Goal: Task Accomplishment & Management: Complete application form

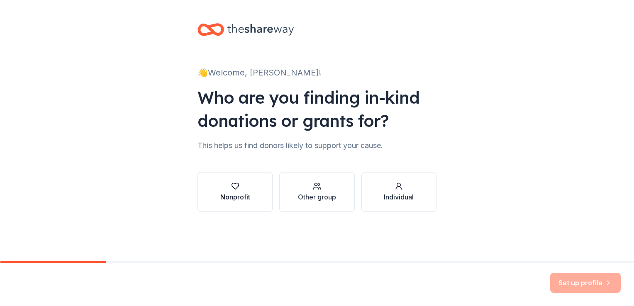
click at [242, 195] on div "Nonprofit" at bounding box center [235, 197] width 30 height 10
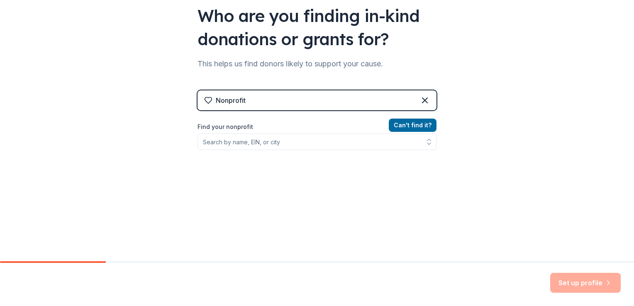
scroll to position [83, 0]
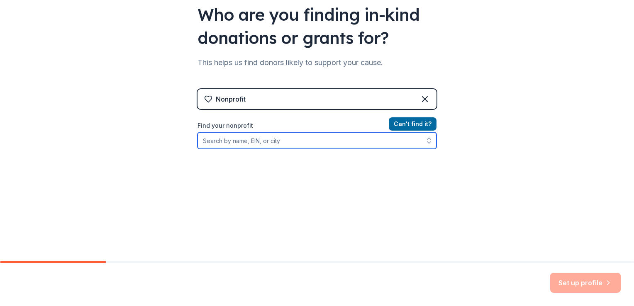
click at [275, 143] on input "Find your nonprofit" at bounding box center [316, 140] width 239 height 17
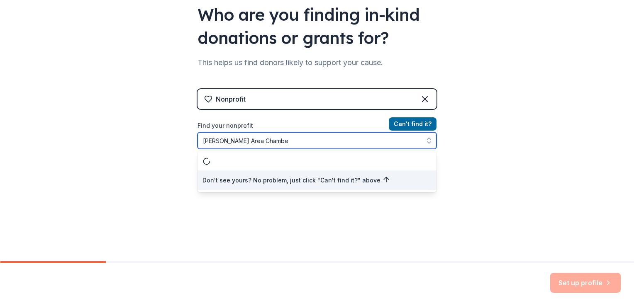
type input "Evans Area Chamber"
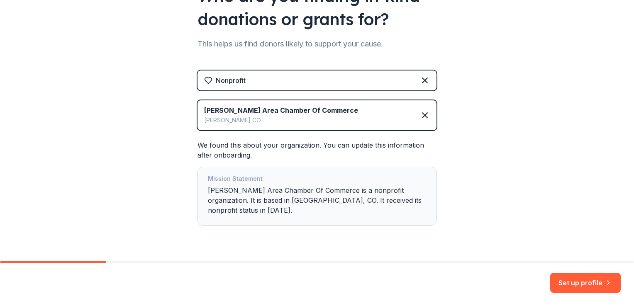
scroll to position [112, 0]
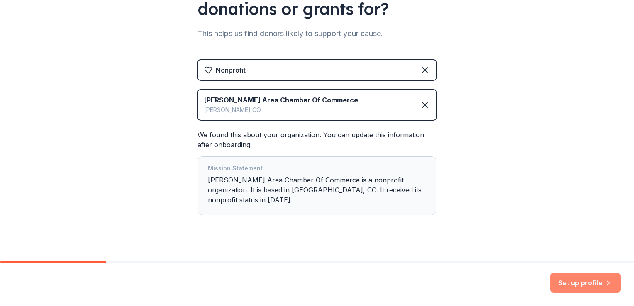
click at [584, 283] on button "Set up profile" at bounding box center [585, 283] width 71 height 20
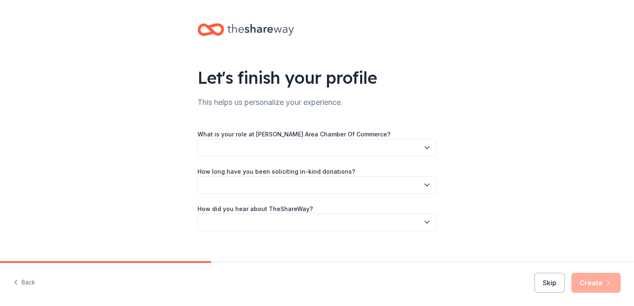
click at [423, 146] on icon "button" at bounding box center [427, 147] width 8 height 8
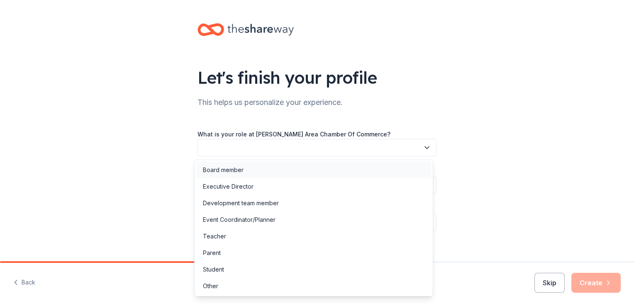
click at [362, 165] on div "Board member" at bounding box center [313, 170] width 235 height 17
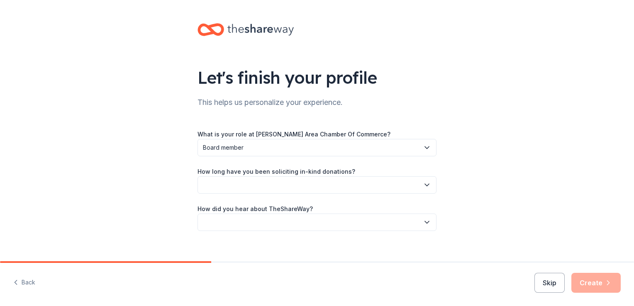
click at [425, 184] on icon "button" at bounding box center [427, 185] width 4 height 2
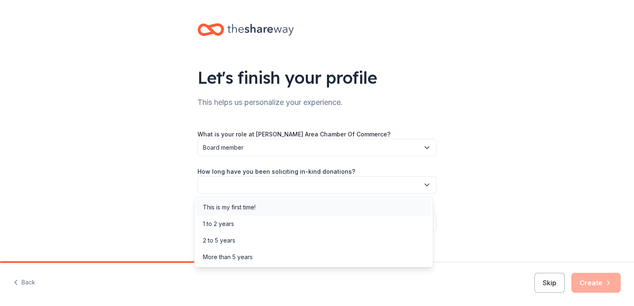
click at [270, 212] on div "This is my first time!" at bounding box center [313, 207] width 235 height 17
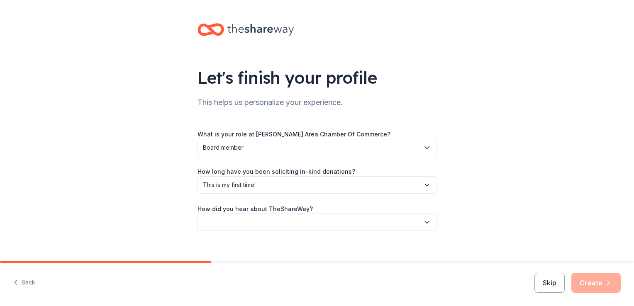
scroll to position [9, 0]
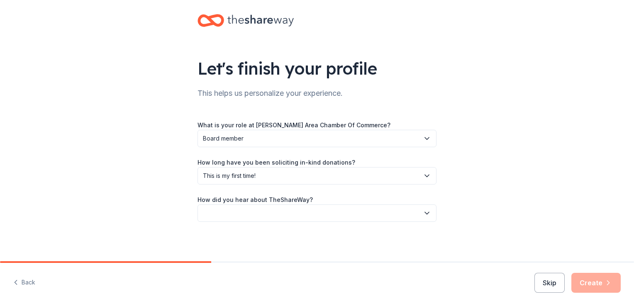
click at [331, 216] on button "button" at bounding box center [316, 212] width 239 height 17
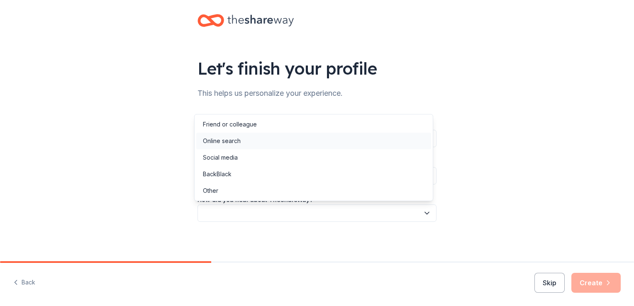
click at [280, 143] on div "Online search" at bounding box center [313, 141] width 235 height 17
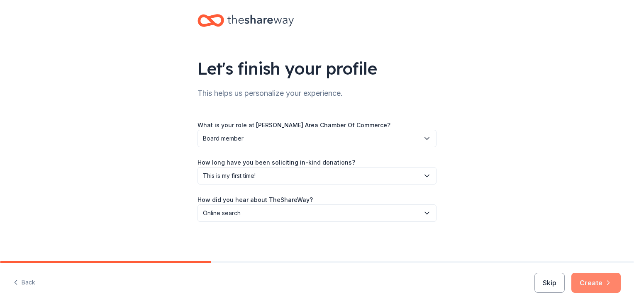
click at [590, 284] on button "Create" at bounding box center [595, 283] width 49 height 20
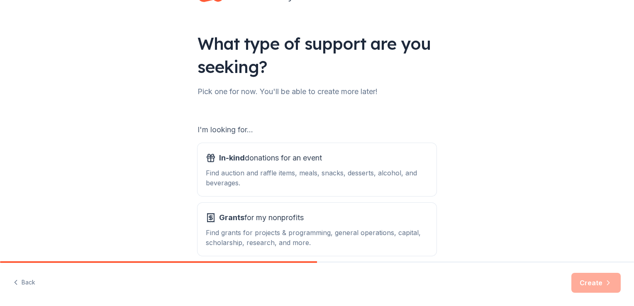
scroll to position [73, 0]
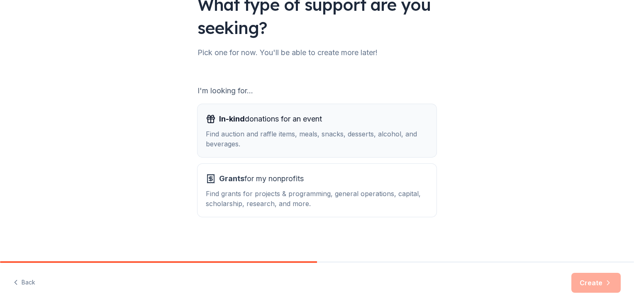
click at [258, 133] on div "Find auction and raffle items, meals, snacks, desserts, alcohol, and beverages." at bounding box center [317, 139] width 222 height 20
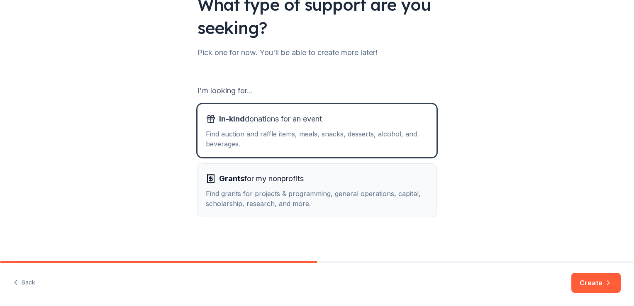
click at [259, 172] on span "Grants for my nonprofits" at bounding box center [261, 178] width 85 height 13
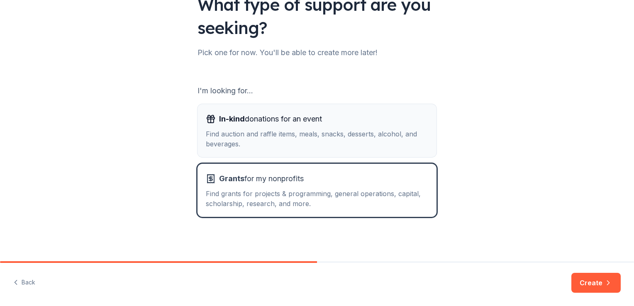
click at [253, 139] on div "Find auction and raffle items, meals, snacks, desserts, alcohol, and beverages." at bounding box center [317, 139] width 222 height 20
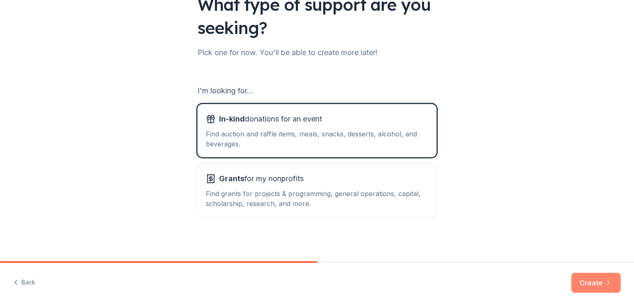
click at [593, 281] on button "Create" at bounding box center [595, 283] width 49 height 20
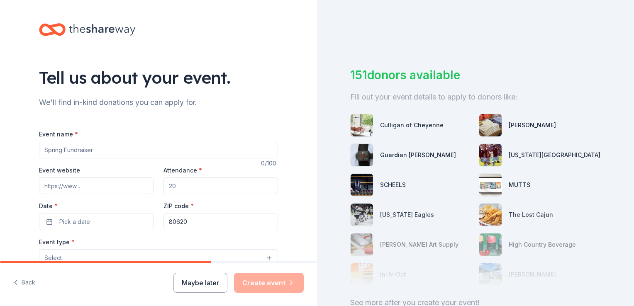
click at [124, 153] on input "Event name *" at bounding box center [158, 150] width 239 height 17
drag, startPoint x: 124, startPoint y: 153, endPoint x: 52, endPoint y: 140, distance: 73.0
click at [52, 140] on div "Event name *" at bounding box center [158, 143] width 239 height 29
type input "Annual Dinner"
click at [182, 187] on input "Attendance *" at bounding box center [220, 185] width 114 height 17
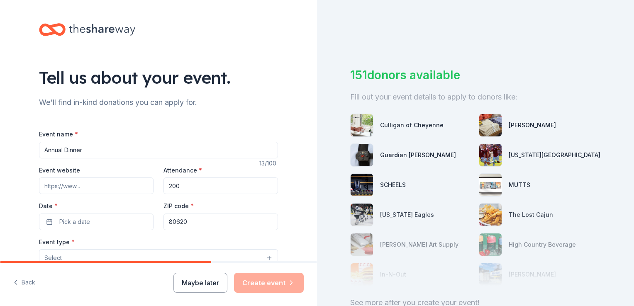
type input "200"
click at [81, 181] on input "Event website" at bounding box center [96, 185] width 114 height 17
paste input "https://www.evanschamber.org/"
type input "https://www.evanschamber.org/"
click at [83, 224] on span "Pick a date" at bounding box center [74, 222] width 31 height 10
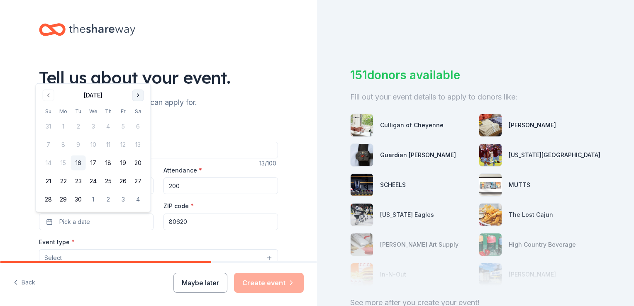
click at [141, 97] on button "Go to next month" at bounding box center [138, 96] width 12 height 12
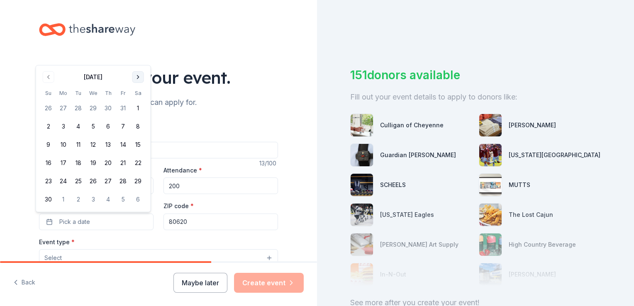
click at [141, 97] on th "Sa" at bounding box center [138, 93] width 15 height 9
click at [139, 78] on button "Go to next month" at bounding box center [138, 77] width 12 height 12
click at [139, 95] on button "Go to next month" at bounding box center [138, 96] width 12 height 12
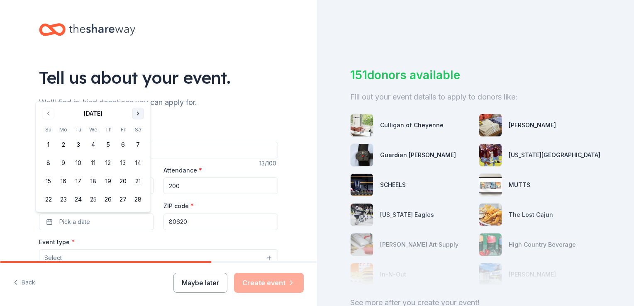
click at [140, 115] on button "Go to next month" at bounding box center [138, 114] width 12 height 12
click at [142, 99] on button "Go to next month" at bounding box center [138, 96] width 12 height 12
click at [134, 145] on button "11" at bounding box center [138, 144] width 15 height 15
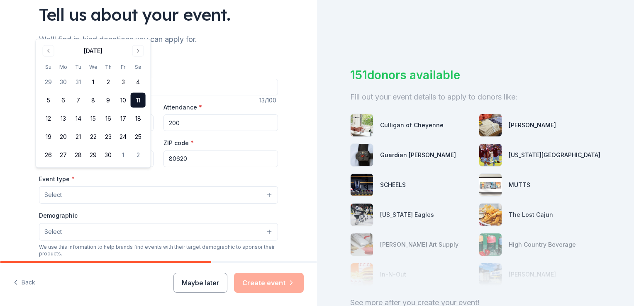
scroll to position [166, 0]
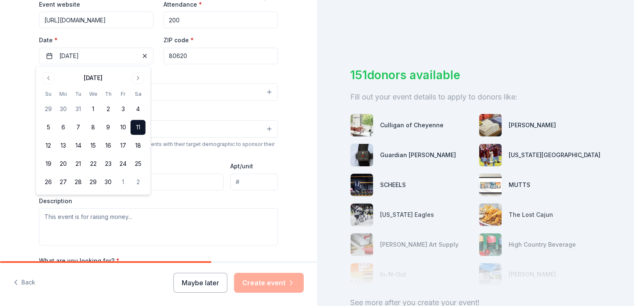
click at [280, 84] on div "Tell us about your event. We'll find in-kind donations you can apply for. Event…" at bounding box center [158, 110] width 265 height 552
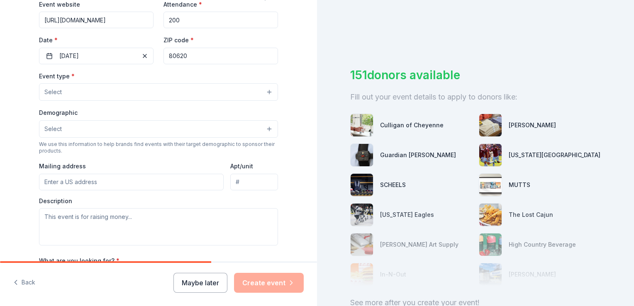
click at [267, 94] on button "Select" at bounding box center [158, 91] width 239 height 17
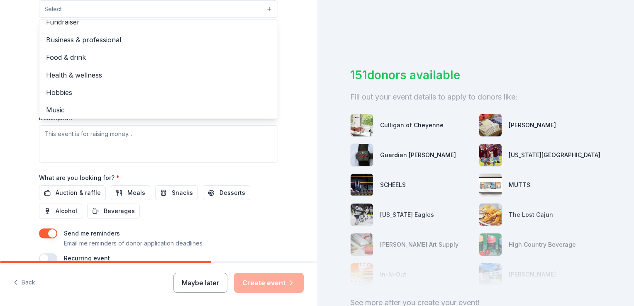
scroll to position [0, 0]
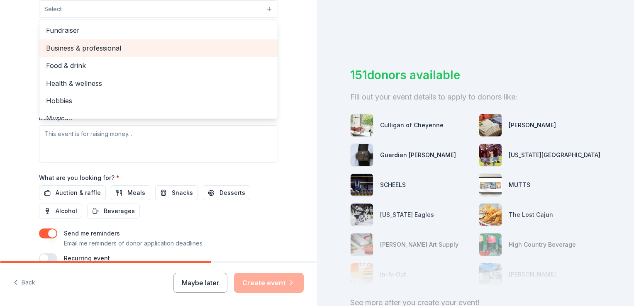
click at [176, 47] on span "Business & professional" at bounding box center [158, 48] width 225 height 11
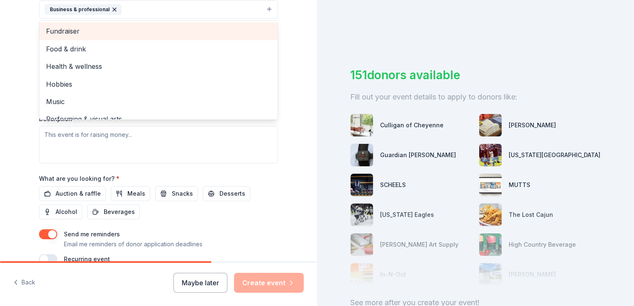
click at [91, 31] on span "Fundraiser" at bounding box center [158, 31] width 225 height 11
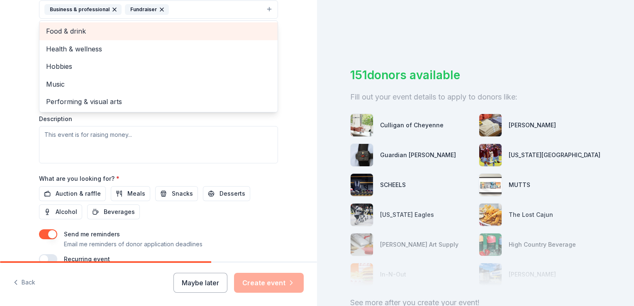
click at [91, 31] on span "Food & drink" at bounding box center [158, 31] width 225 height 11
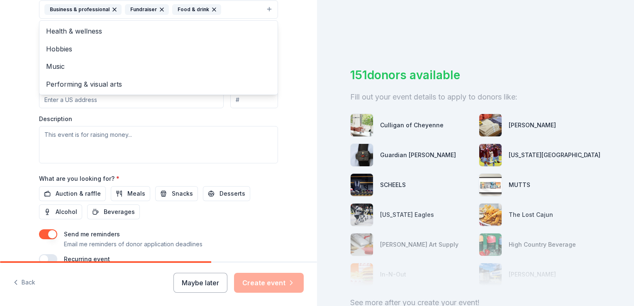
click at [302, 56] on div "Tell us about your event. We'll find in-kind donations you can apply for. Event…" at bounding box center [158, 27] width 317 height 553
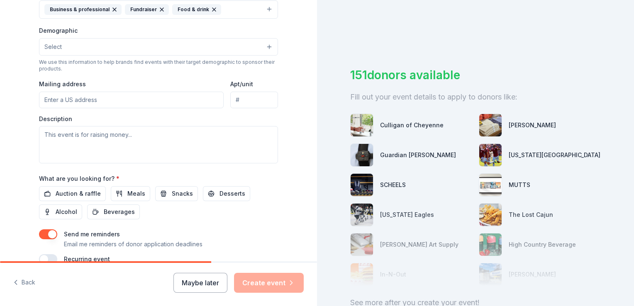
click at [119, 46] on button "Select" at bounding box center [158, 46] width 239 height 17
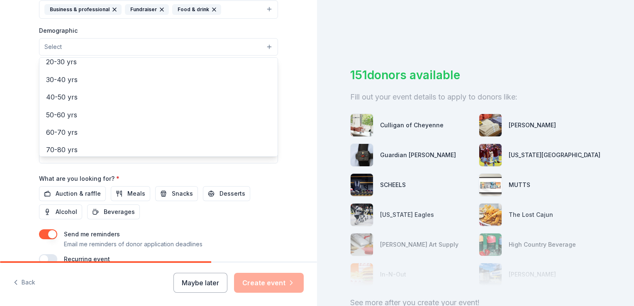
scroll to position [124, 0]
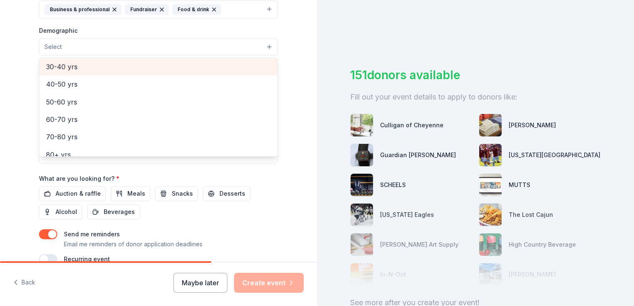
click at [126, 75] on div "30-40 yrs" at bounding box center [158, 66] width 238 height 17
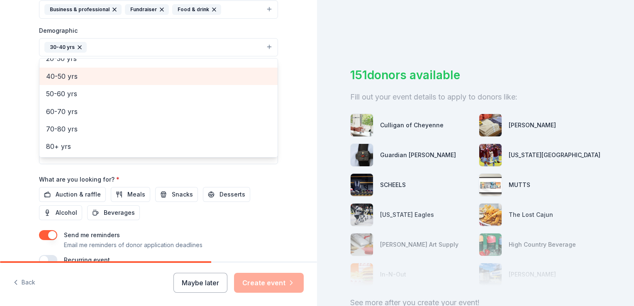
scroll to position [115, 0]
click at [94, 76] on span "40-50 yrs" at bounding box center [158, 76] width 225 height 11
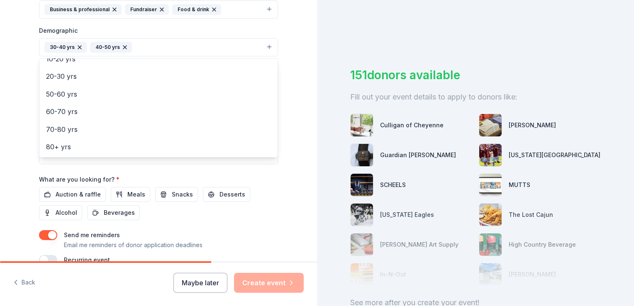
click at [300, 88] on div "Tell us about your event. We'll find in-kind donations you can apply for. Event…" at bounding box center [158, 28] width 317 height 554
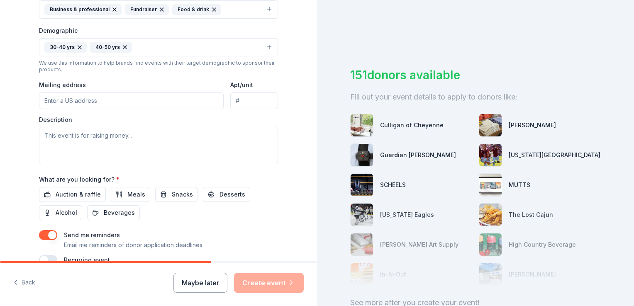
click at [57, 100] on input "Mailing address" at bounding box center [131, 100] width 185 height 17
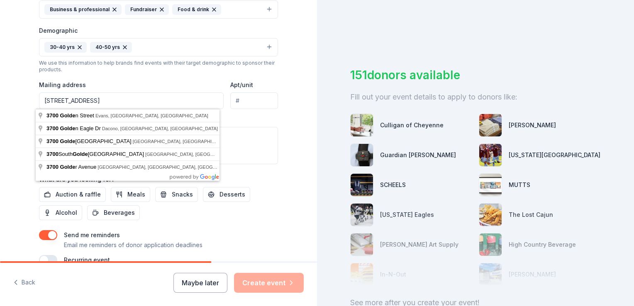
click at [115, 100] on input "3700 Golden St" at bounding box center [131, 100] width 185 height 17
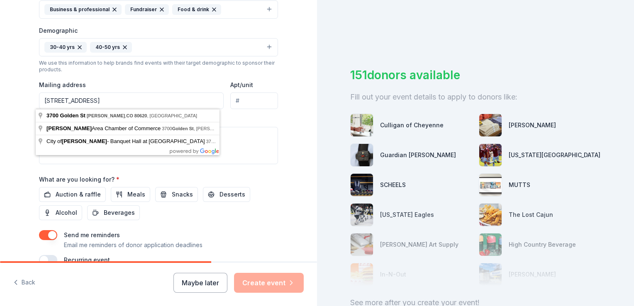
type input "3700 Golden St Evans CO 80620"
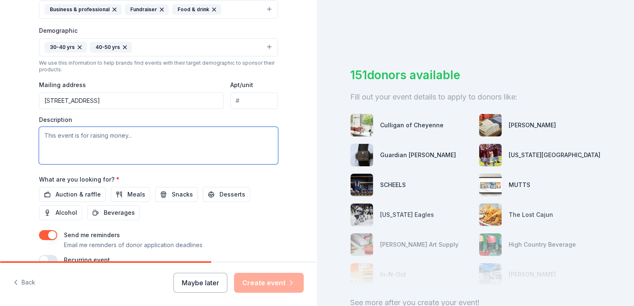
click at [99, 140] on textarea at bounding box center [158, 145] width 239 height 37
type textarea "P"
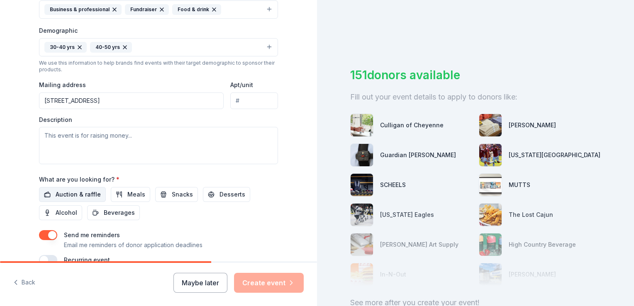
click at [83, 198] on span "Auction & raffle" at bounding box center [78, 195] width 45 height 10
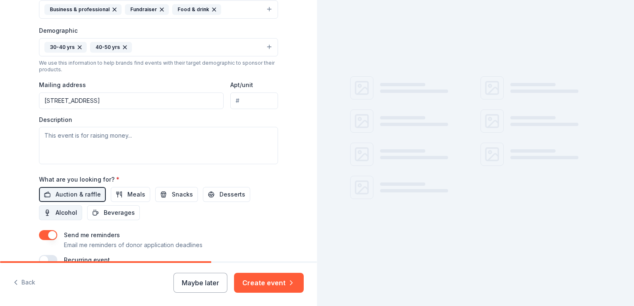
click at [68, 213] on span "Alcohol" at bounding box center [67, 213] width 22 height 10
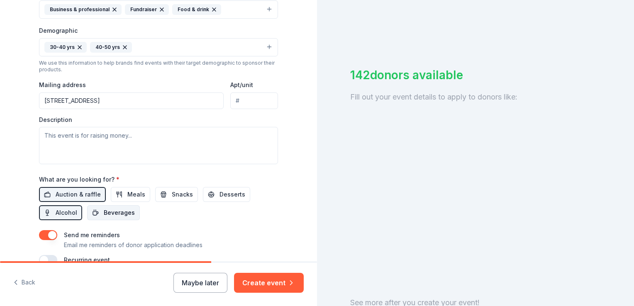
click at [128, 215] on span "Beverages" at bounding box center [119, 213] width 31 height 10
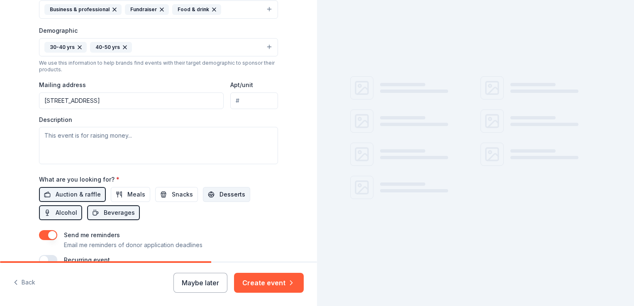
click at [224, 196] on span "Desserts" at bounding box center [232, 195] width 26 height 10
click at [127, 192] on span "Meals" at bounding box center [136, 195] width 18 height 10
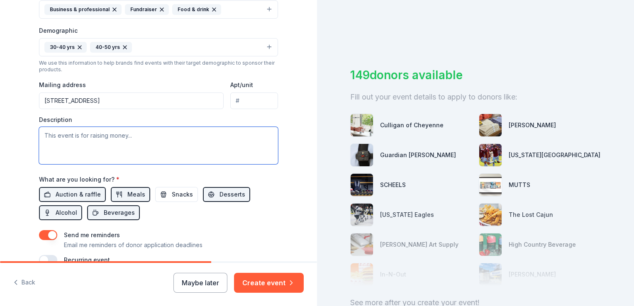
click at [78, 138] on textarea at bounding box center [158, 145] width 239 height 37
click at [84, 135] on textarea at bounding box center [158, 145] width 239 height 37
drag, startPoint x: 188, startPoint y: 135, endPoint x: 41, endPoint y: 134, distance: 147.6
click at [41, 134] on textarea "This event helps support the growth of the Chamber." at bounding box center [158, 145] width 239 height 37
click at [191, 139] on textarea "This event helps support the growth of the Chamber." at bounding box center [158, 145] width 239 height 37
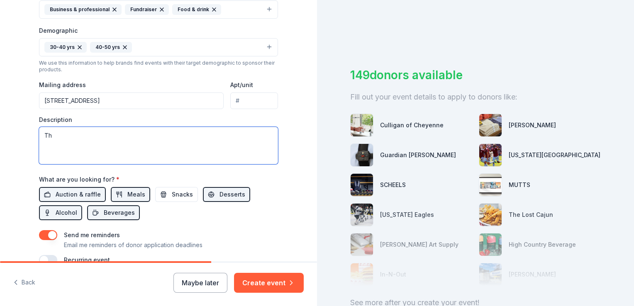
type textarea "T"
paste textarea "This event directly supports the continued growth and impact of the Chamber. Pr…"
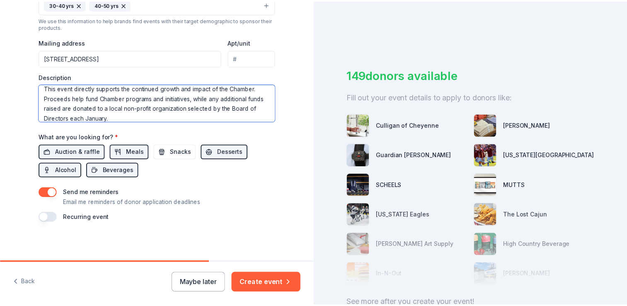
scroll to position [292, 0]
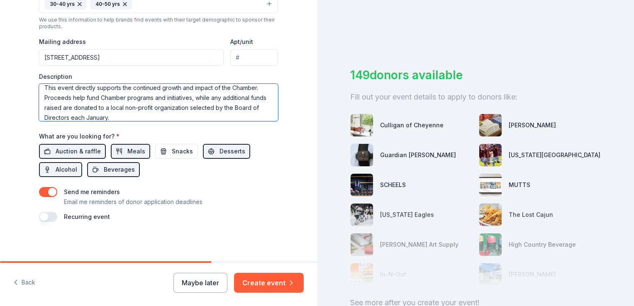
type textarea "This event directly supports the continued growth and impact of the Chamber. Pr…"
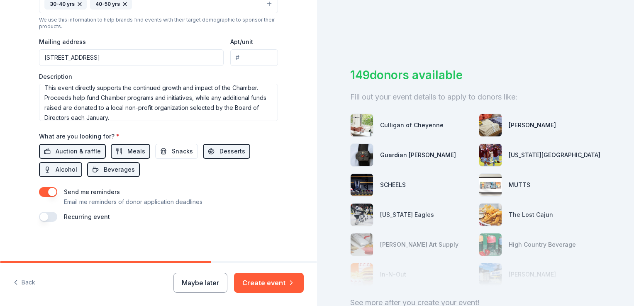
click at [43, 216] on button "button" at bounding box center [48, 217] width 18 height 10
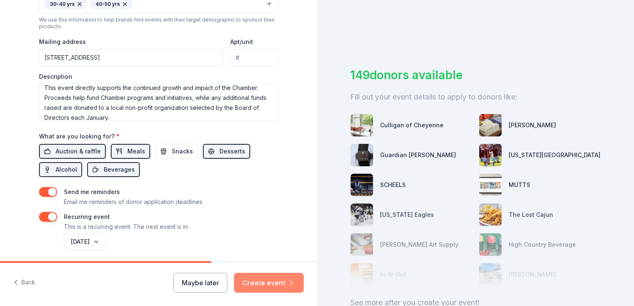
click at [255, 282] on button "Create event" at bounding box center [269, 283] width 70 height 20
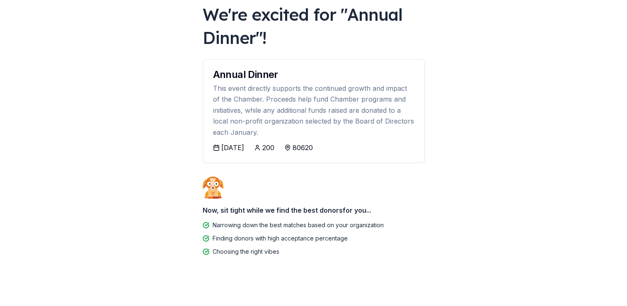
scroll to position [55, 0]
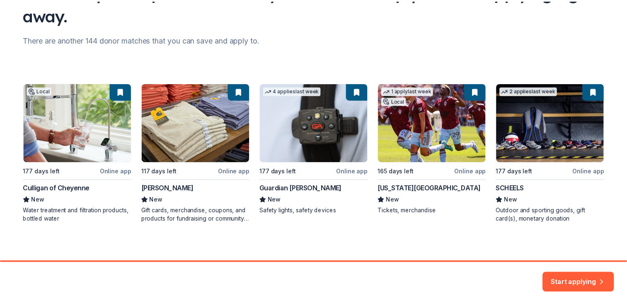
scroll to position [87, 0]
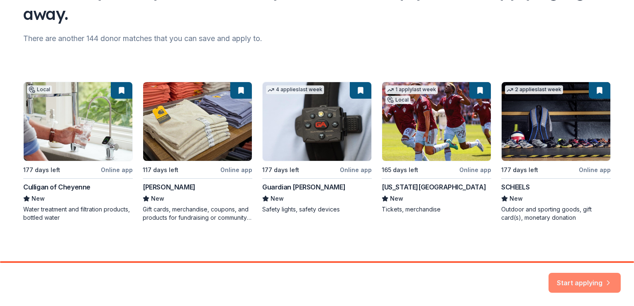
click at [587, 275] on button "Start applying" at bounding box center [584, 278] width 72 height 20
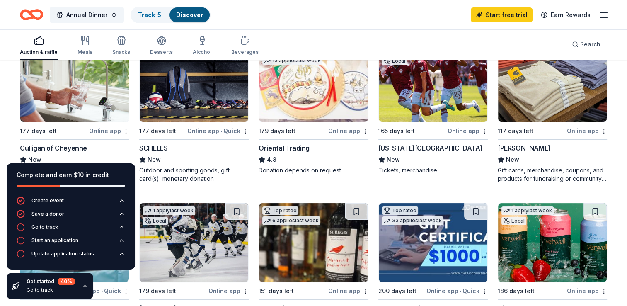
scroll to position [124, 0]
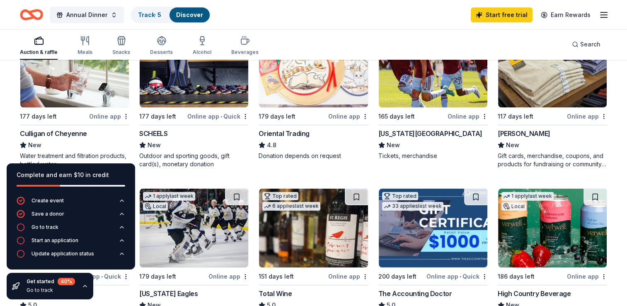
click at [109, 117] on div "Online app" at bounding box center [109, 116] width 40 height 10
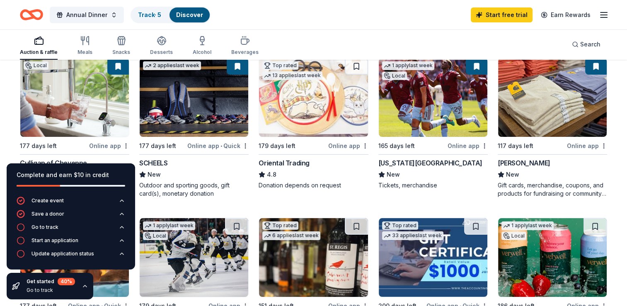
scroll to position [83, 0]
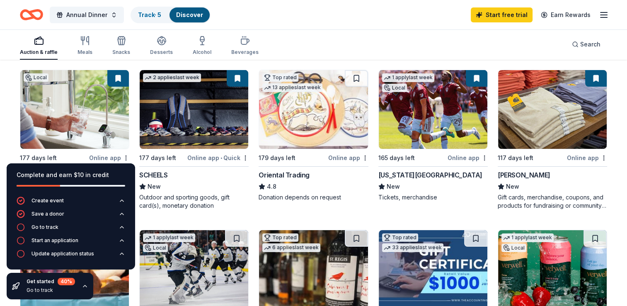
click at [463, 158] on div "Online app" at bounding box center [468, 158] width 40 height 10
click at [343, 156] on div "Online app" at bounding box center [348, 158] width 40 height 10
click at [592, 156] on div "Online app" at bounding box center [587, 158] width 40 height 10
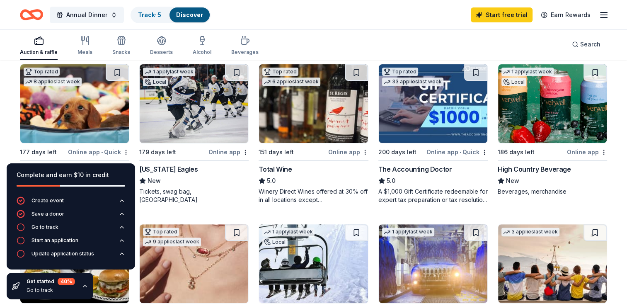
scroll to position [290, 0]
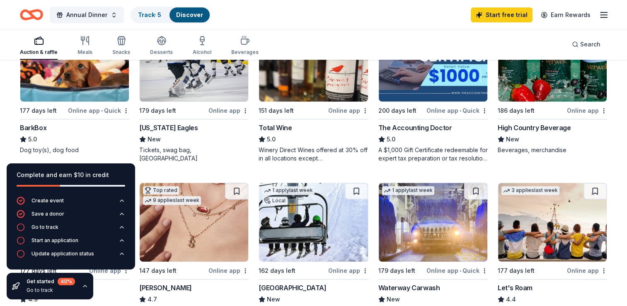
click at [111, 110] on div "Online app • Quick" at bounding box center [98, 110] width 61 height 10
click at [225, 109] on div "Online app" at bounding box center [229, 110] width 40 height 10
click at [23, 229] on icon "button" at bounding box center [21, 227] width 8 height 8
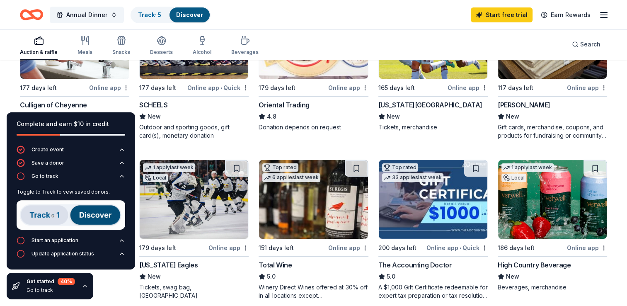
scroll to position [166, 0]
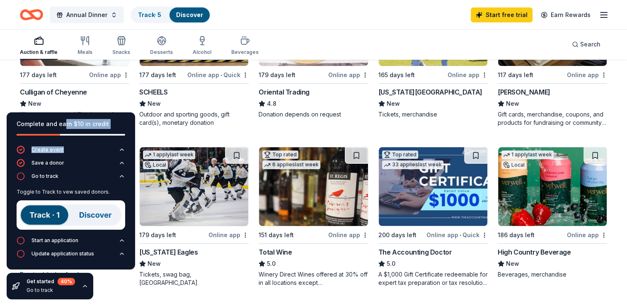
drag, startPoint x: 63, startPoint y: 117, endPoint x: 69, endPoint y: 149, distance: 32.8
click at [69, 149] on div "Complete and earn $10 in credit Create event Save a donor Go to track Toggle to…" at bounding box center [71, 190] width 129 height 157
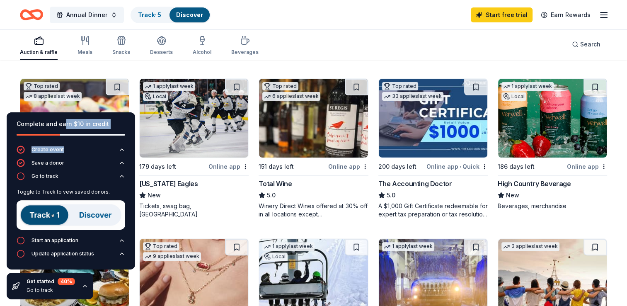
scroll to position [249, 0]
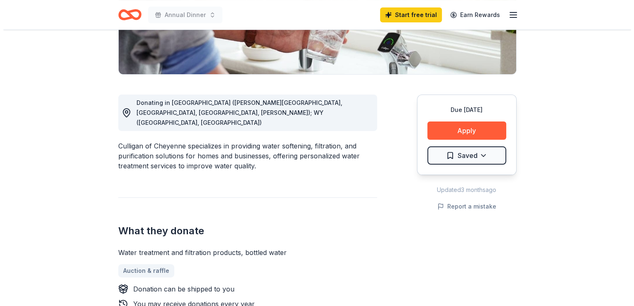
scroll to position [207, 0]
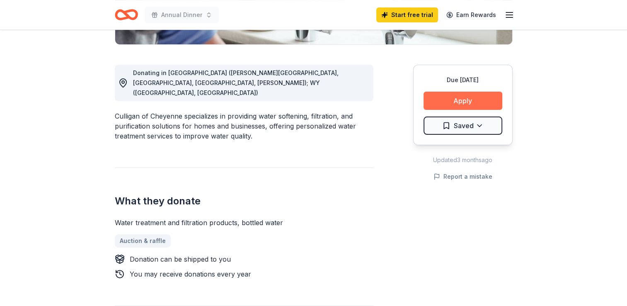
click at [449, 102] on button "Apply" at bounding box center [463, 101] width 79 height 18
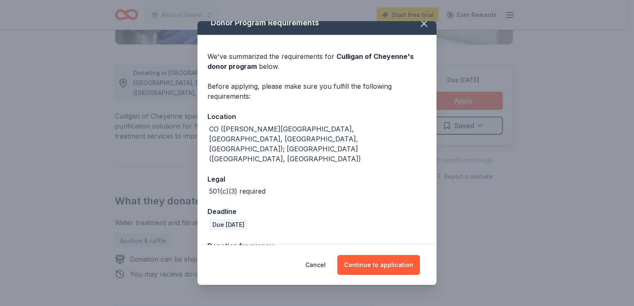
scroll to position [17, 0]
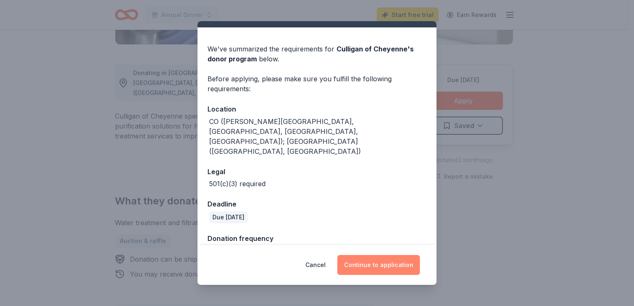
click at [381, 267] on button "Continue to application" at bounding box center [378, 265] width 83 height 20
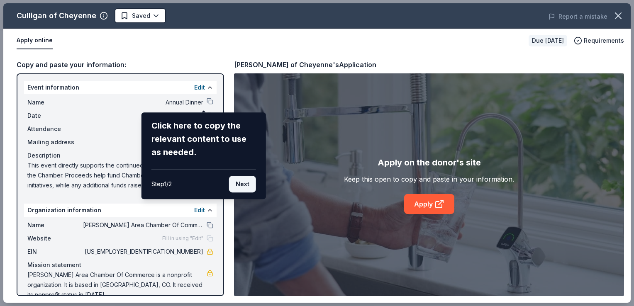
click at [247, 187] on button "Next" at bounding box center [242, 184] width 27 height 17
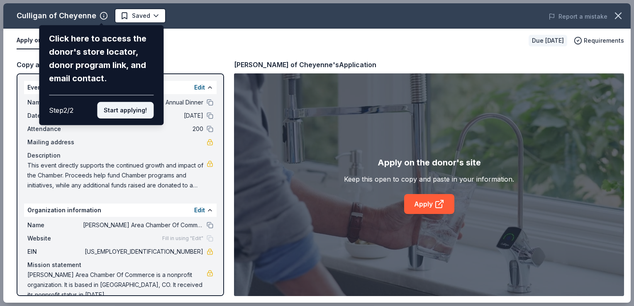
click at [121, 110] on button "Start applying!" at bounding box center [125, 110] width 56 height 17
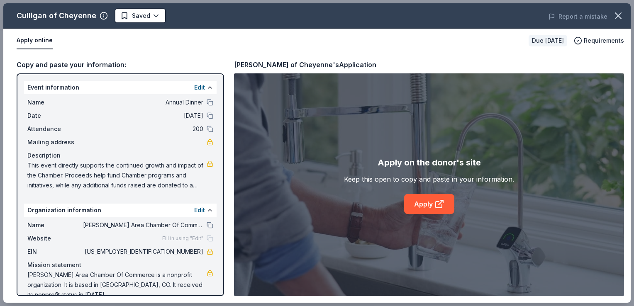
click at [44, 41] on button "Apply online" at bounding box center [35, 40] width 36 height 17
click at [435, 207] on icon at bounding box center [439, 204] width 10 height 10
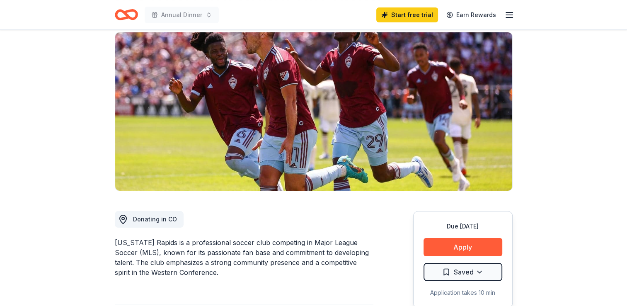
scroll to position [124, 0]
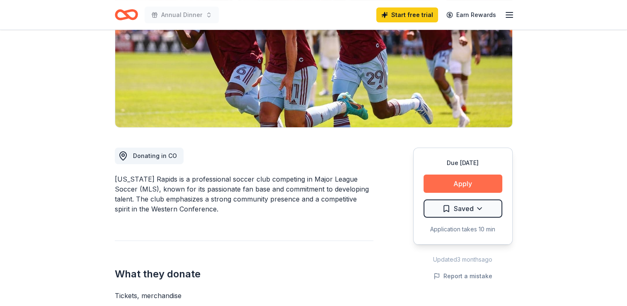
click at [451, 183] on button "Apply" at bounding box center [463, 184] width 79 height 18
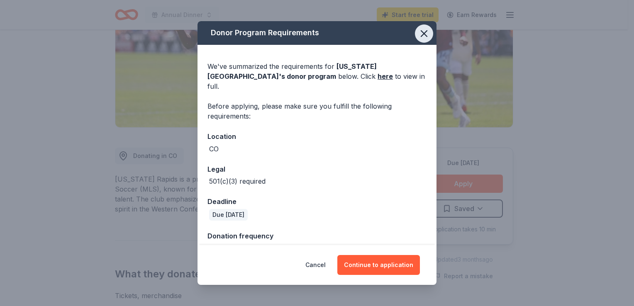
click at [418, 36] on icon "button" at bounding box center [424, 34] width 12 height 12
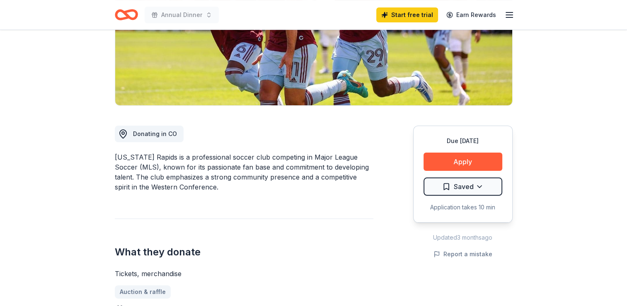
scroll to position [166, 0]
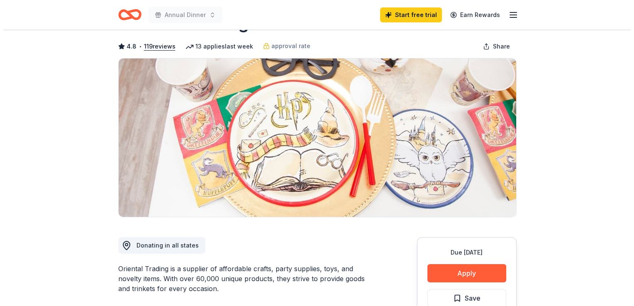
scroll to position [83, 0]
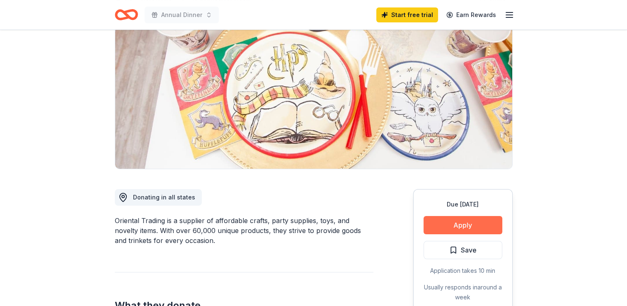
click at [460, 226] on button "Apply" at bounding box center [463, 225] width 79 height 18
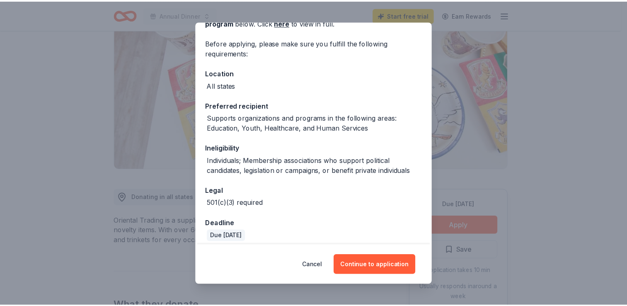
scroll to position [60, 0]
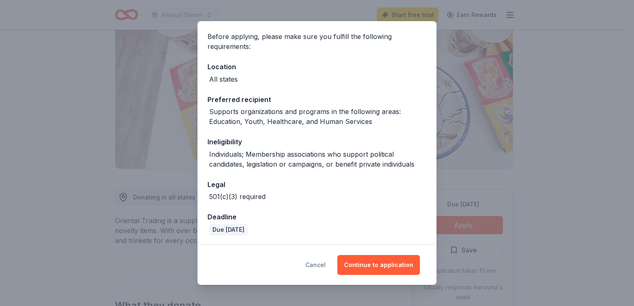
click at [325, 265] on button "Cancel" at bounding box center [315, 265] width 20 height 20
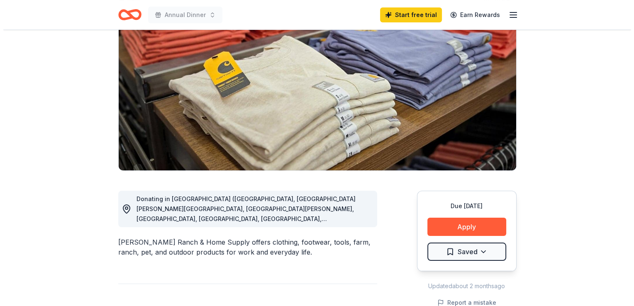
scroll to position [83, 0]
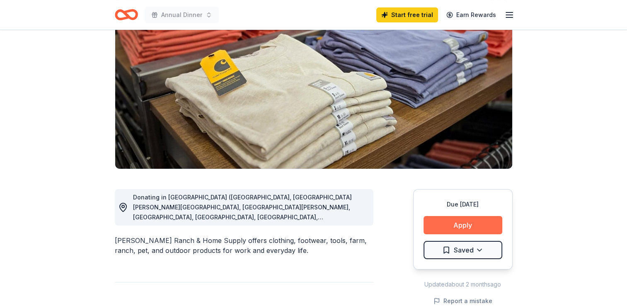
click at [476, 221] on button "Apply" at bounding box center [463, 225] width 79 height 18
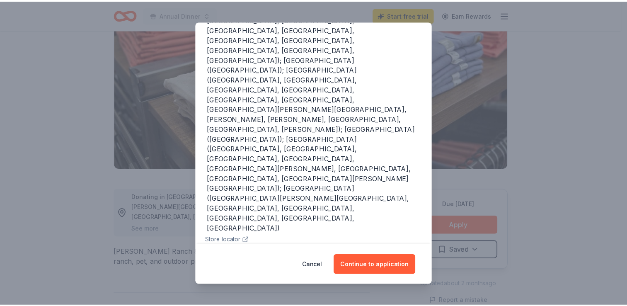
scroll to position [151, 0]
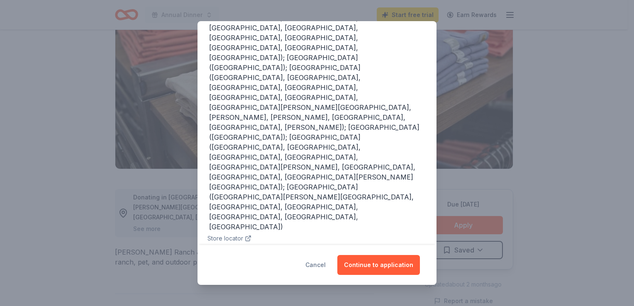
click at [326, 266] on button "Cancel" at bounding box center [315, 265] width 20 height 20
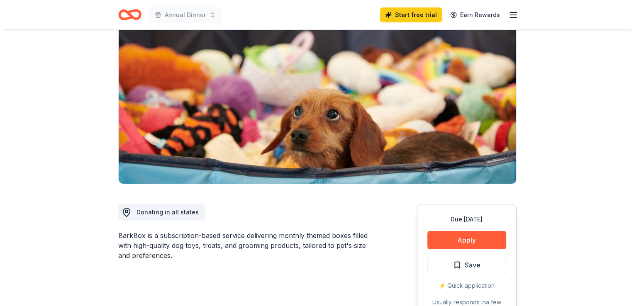
scroll to position [83, 0]
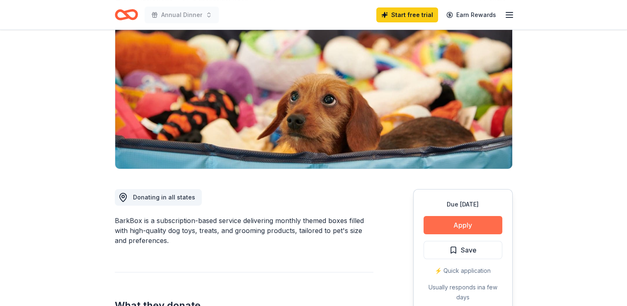
click at [475, 229] on button "Apply" at bounding box center [463, 225] width 79 height 18
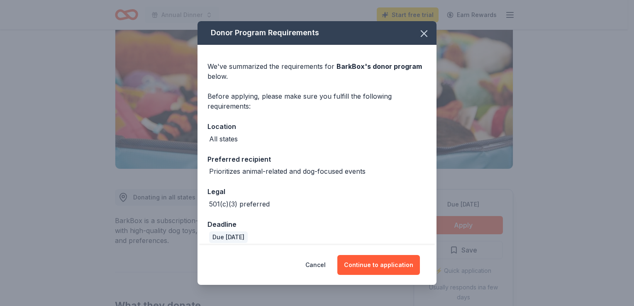
scroll to position [7, 0]
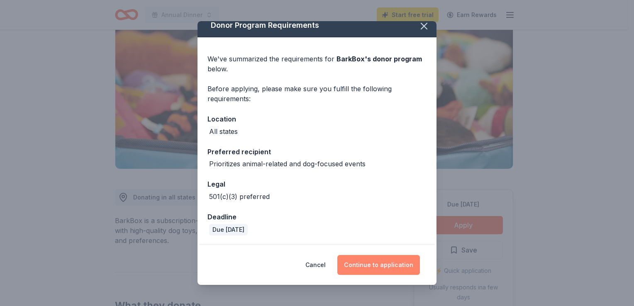
click at [383, 263] on button "Continue to application" at bounding box center [378, 265] width 83 height 20
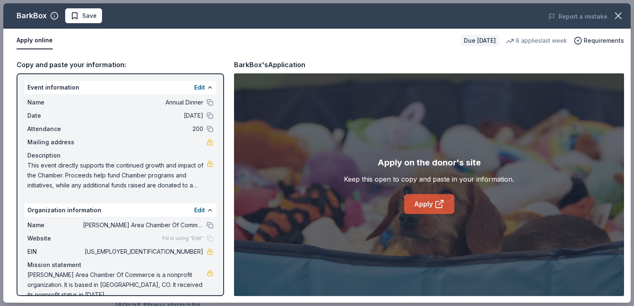
click at [428, 204] on link "Apply" at bounding box center [429, 204] width 50 height 20
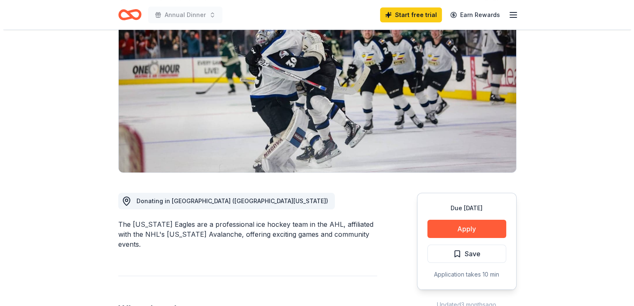
scroll to position [83, 0]
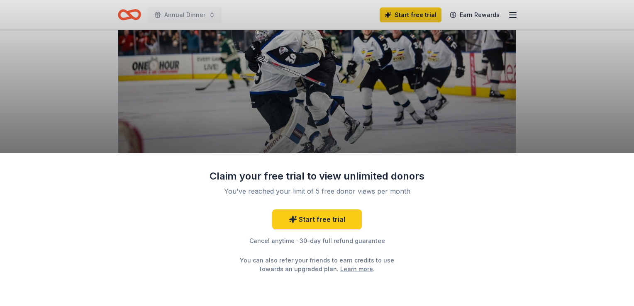
click at [590, 111] on div "Claim your free trial to view unlimited donors You've reached your limit of 5 f…" at bounding box center [317, 153] width 634 height 306
